Goal: Download file/media

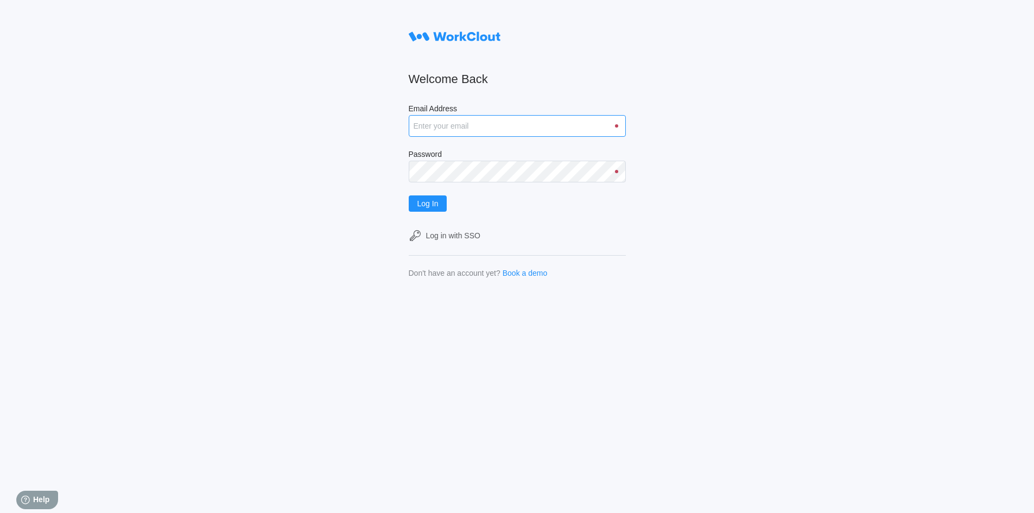
type input "rfetting@nationalmetalwares.com"
click at [494, 124] on input "rfetting@nationalmetalwares.com" at bounding box center [517, 126] width 217 height 22
click at [437, 202] on span "Log In" at bounding box center [427, 204] width 21 height 8
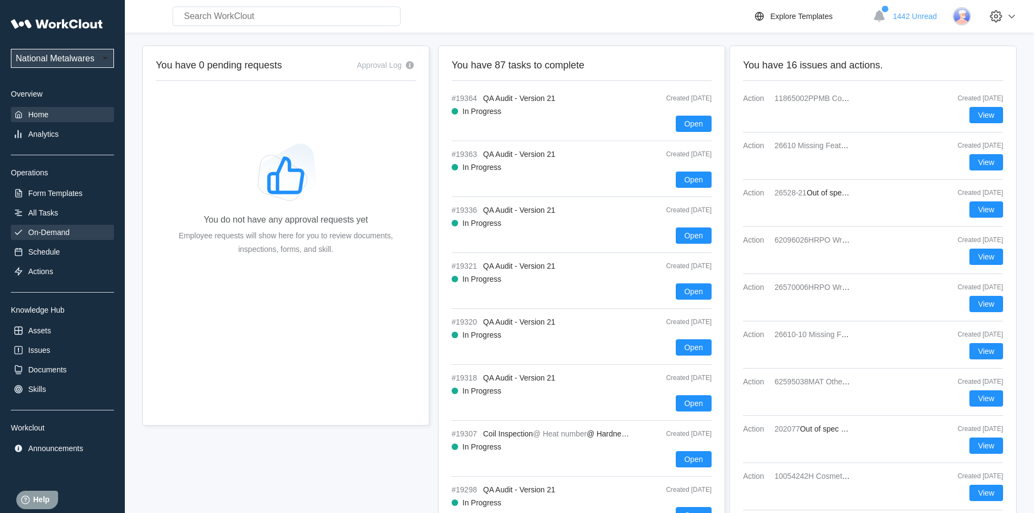
click at [62, 230] on div "On-Demand" at bounding box center [48, 232] width 41 height 9
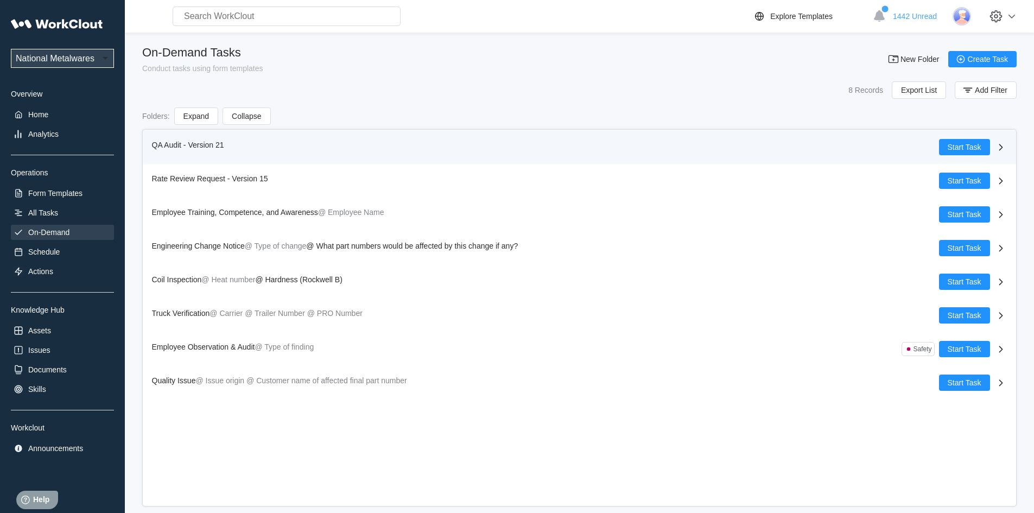
click at [164, 145] on span "QA Audit - Version 21" at bounding box center [188, 145] width 72 height 9
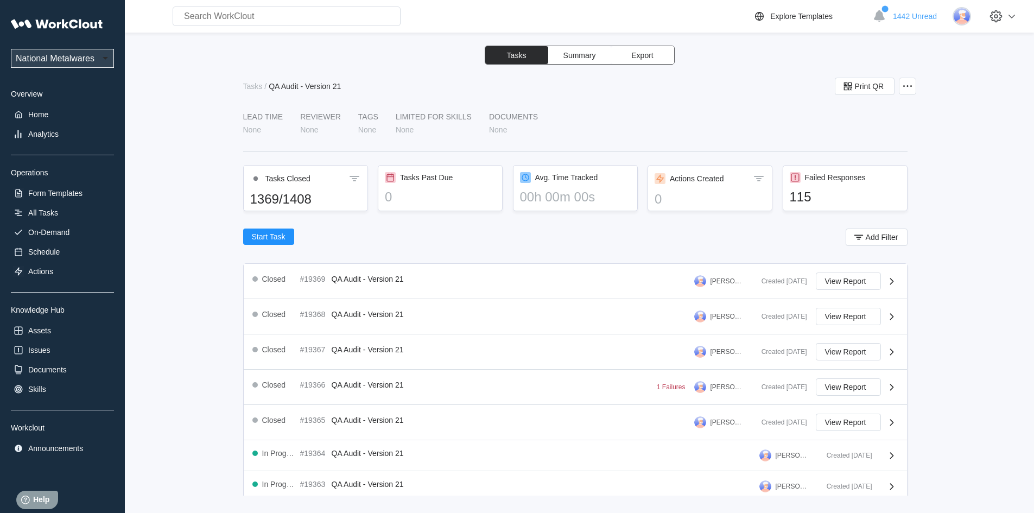
click at [661, 52] on button "Export" at bounding box center [642, 55] width 63 height 18
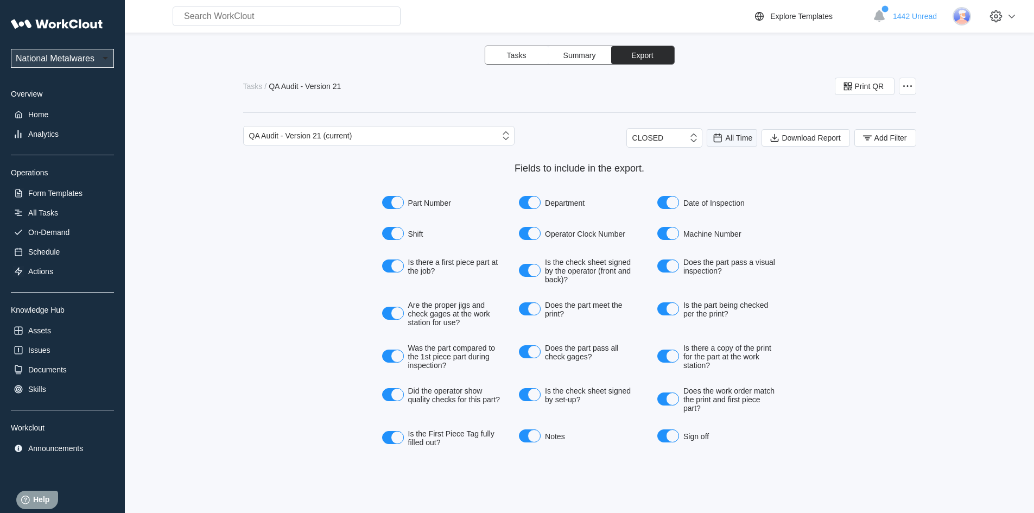
click at [739, 131] on span "All Time" at bounding box center [732, 137] width 51 height 17
click at [722, 179] on div "Last day" at bounding box center [717, 177] width 29 height 9
click at [887, 139] on span "Add Filter" at bounding box center [890, 138] width 33 height 8
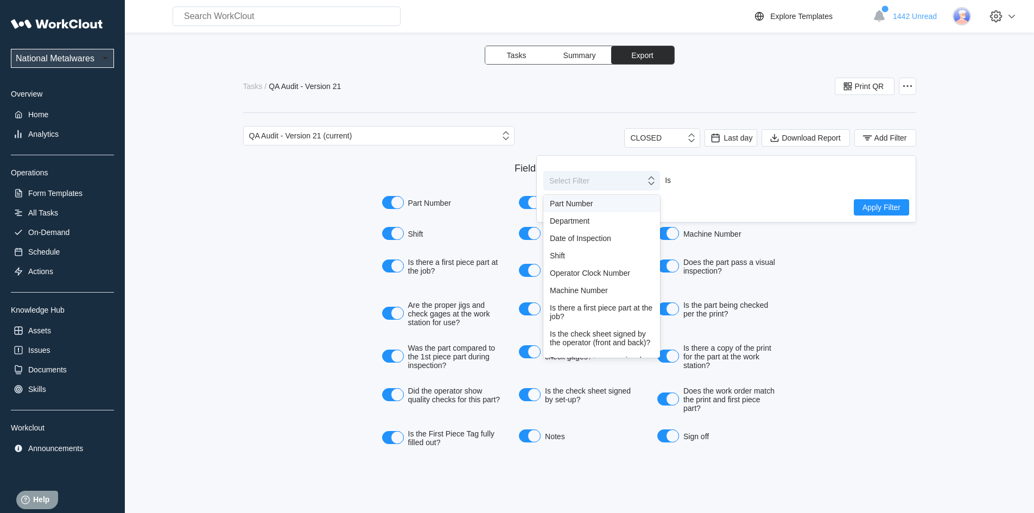
click at [649, 185] on icon at bounding box center [651, 181] width 12 height 12
click at [575, 252] on div "Shift" at bounding box center [602, 255] width 104 height 9
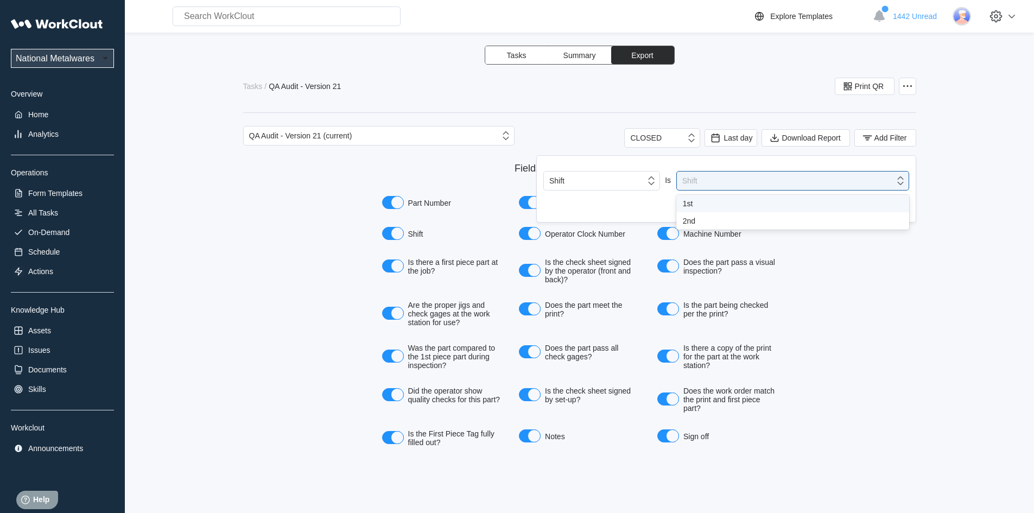
drag, startPoint x: 904, startPoint y: 181, endPoint x: 712, endPoint y: 216, distance: 194.7
click at [884, 182] on div "Shift" at bounding box center [792, 181] width 233 height 20
click at [694, 203] on div "1st" at bounding box center [793, 203] width 220 height 9
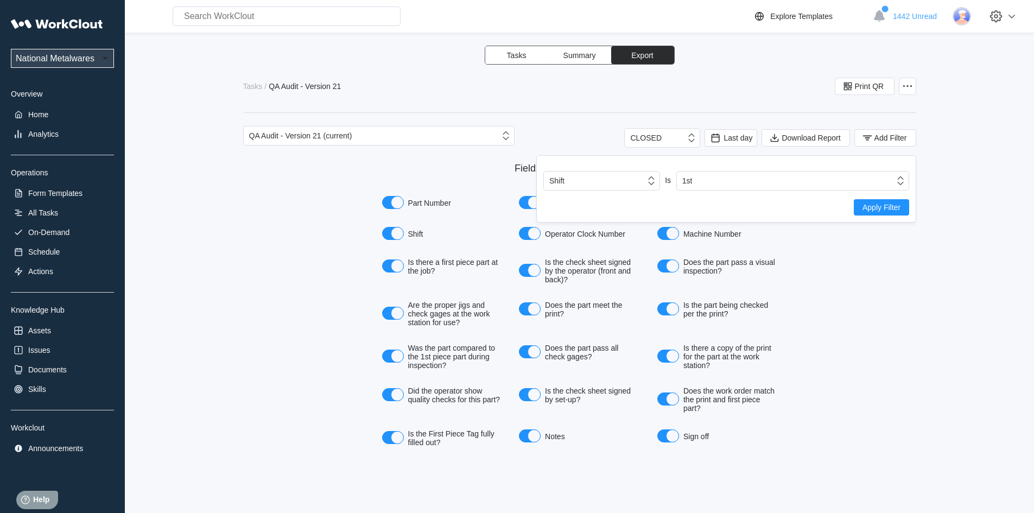
click at [887, 201] on button "Apply Filter" at bounding box center [881, 207] width 55 height 16
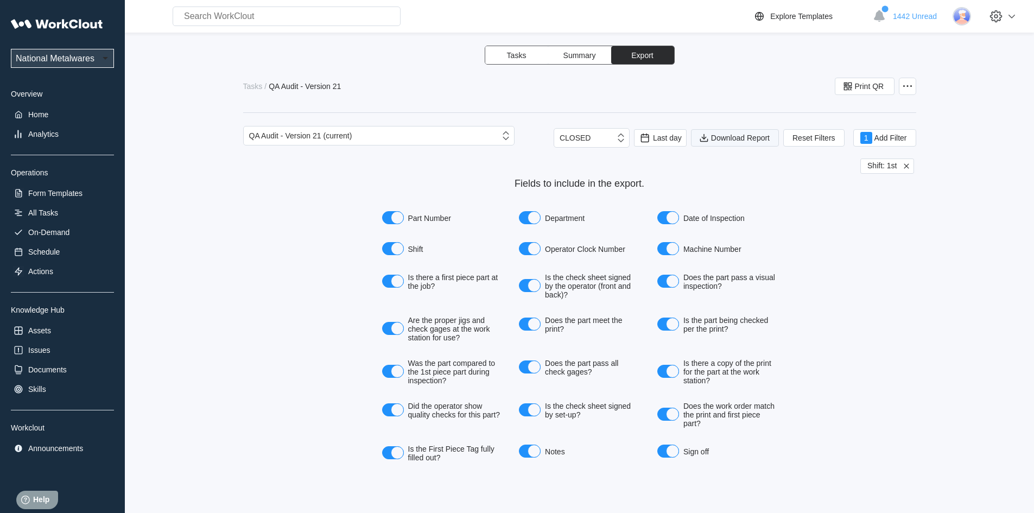
click at [717, 138] on span "Download Report" at bounding box center [740, 138] width 59 height 8
